Goal: Find specific page/section: Find specific page/section

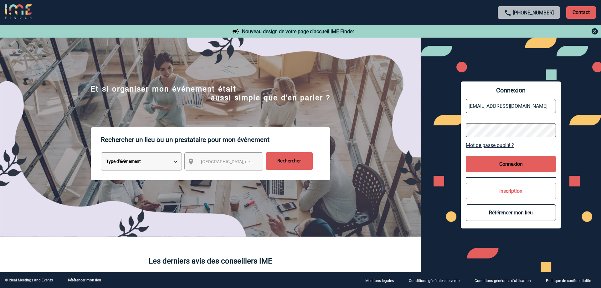
click at [517, 171] on button "Connexion" at bounding box center [511, 164] width 90 height 17
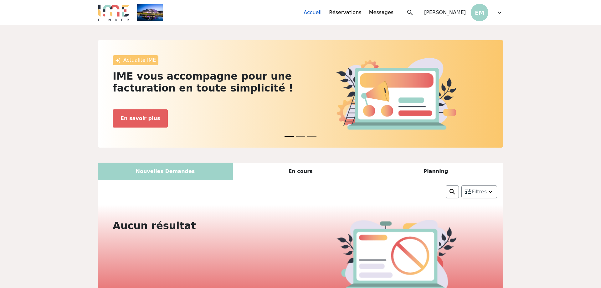
click at [322, 12] on link "Accueil" at bounding box center [313, 13] width 18 height 8
click at [154, 12] on img at bounding box center [150, 13] width 26 height 18
click at [501, 12] on span "expand_more" at bounding box center [500, 13] width 8 height 8
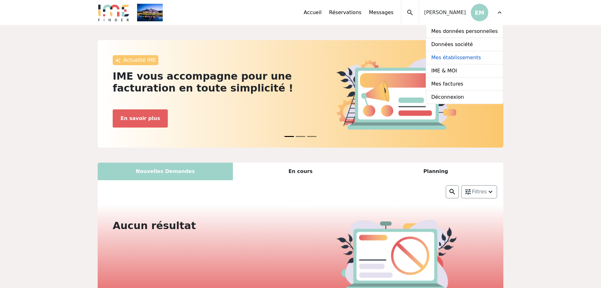
click at [466, 59] on link "Mes établissements" at bounding box center [465, 57] width 76 height 13
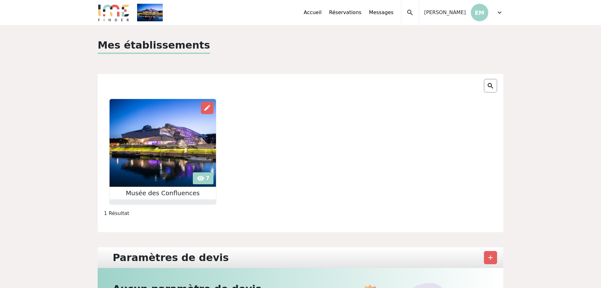
click at [499, 14] on span "expand_more" at bounding box center [500, 13] width 8 height 8
